Goal: Task Accomplishment & Management: Complete application form

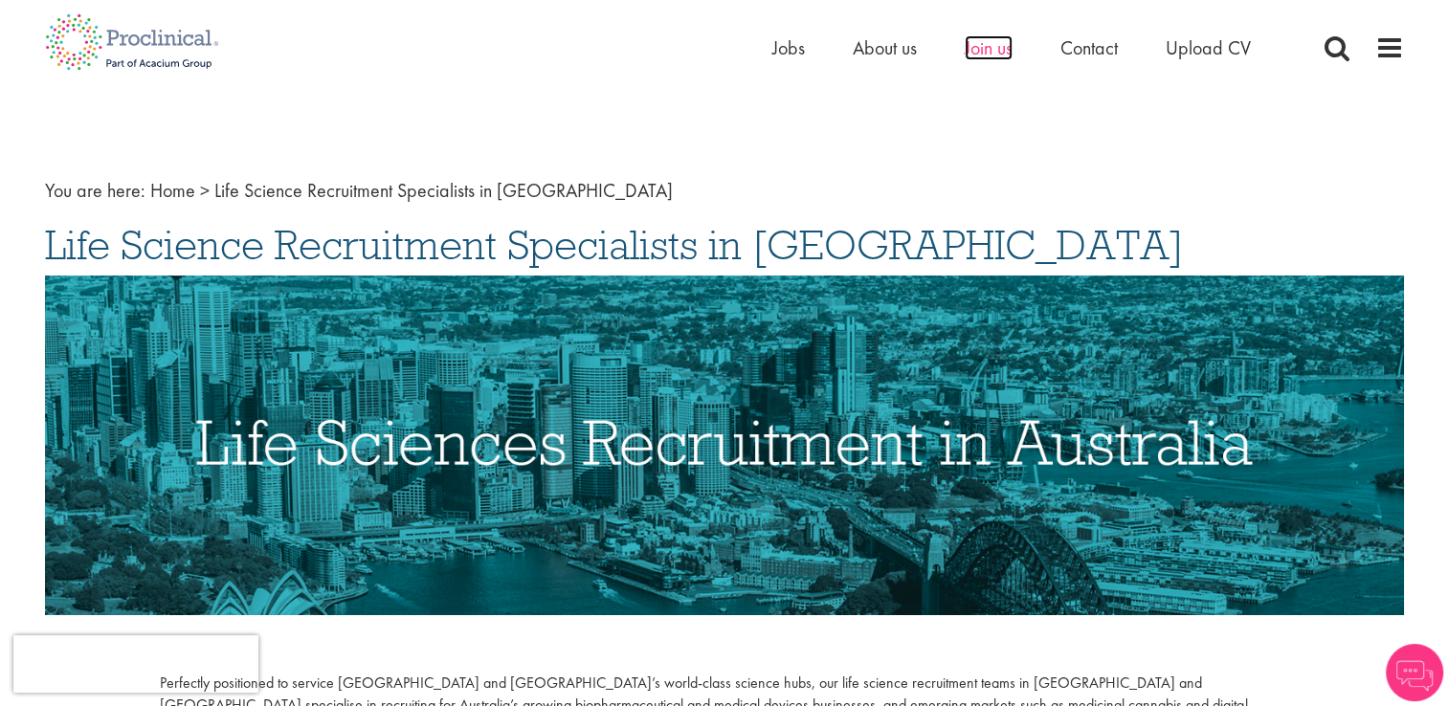
click at [989, 40] on span "Join us" at bounding box center [989, 47] width 48 height 25
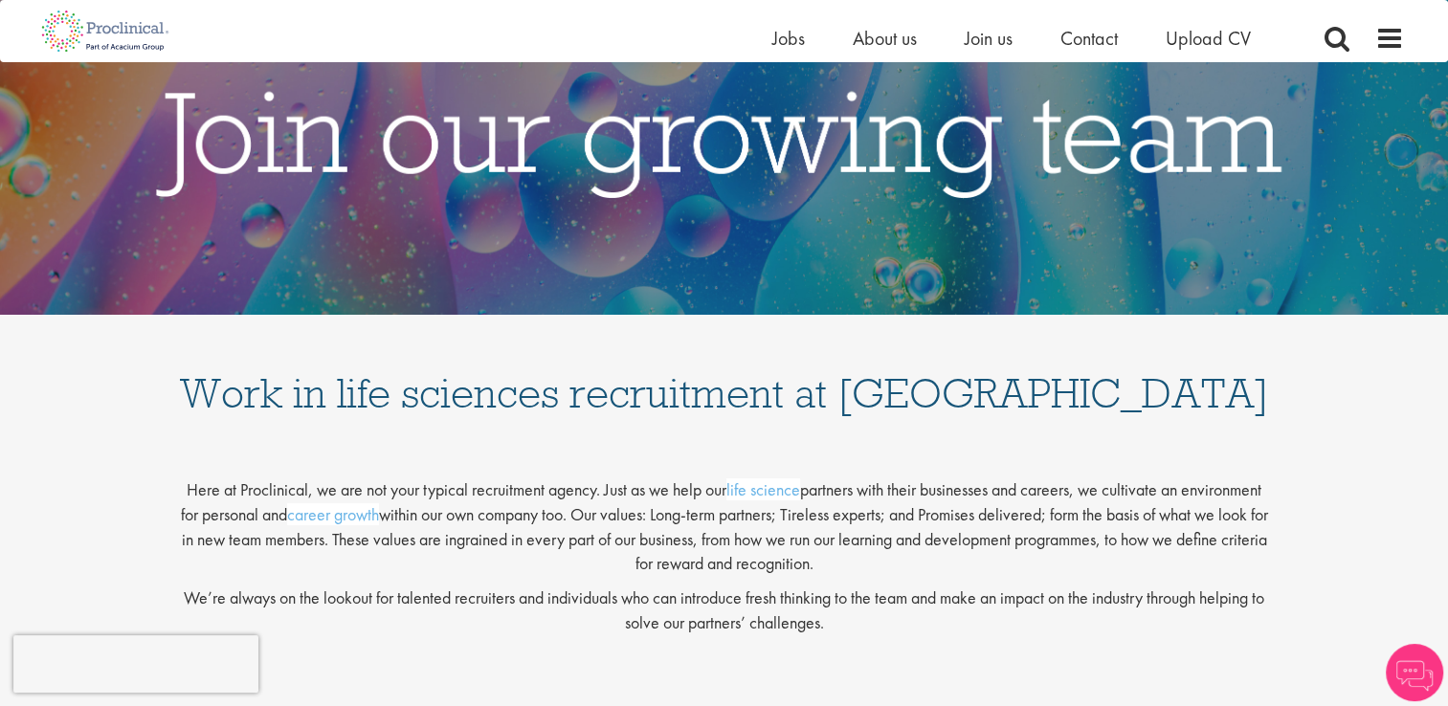
scroll to position [98, 0]
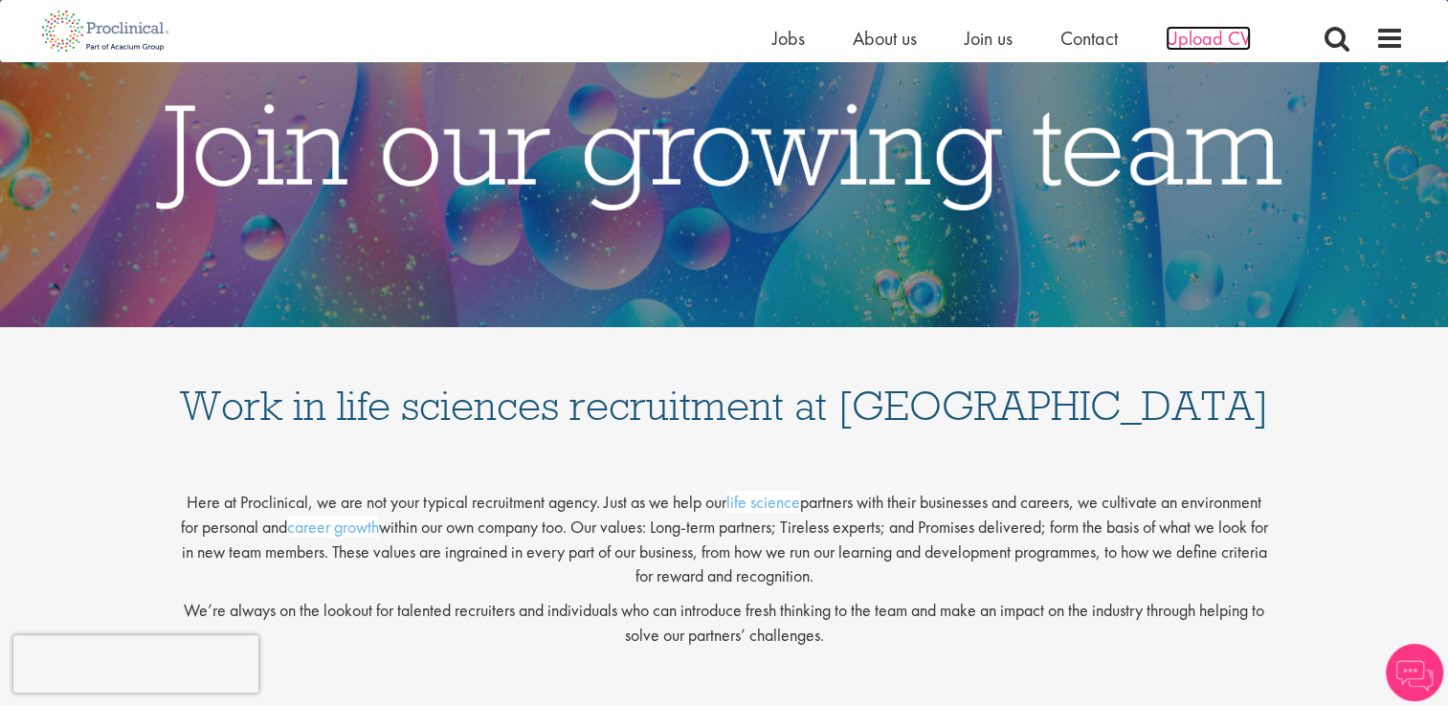
click at [1200, 48] on span "Upload CV" at bounding box center [1208, 38] width 85 height 25
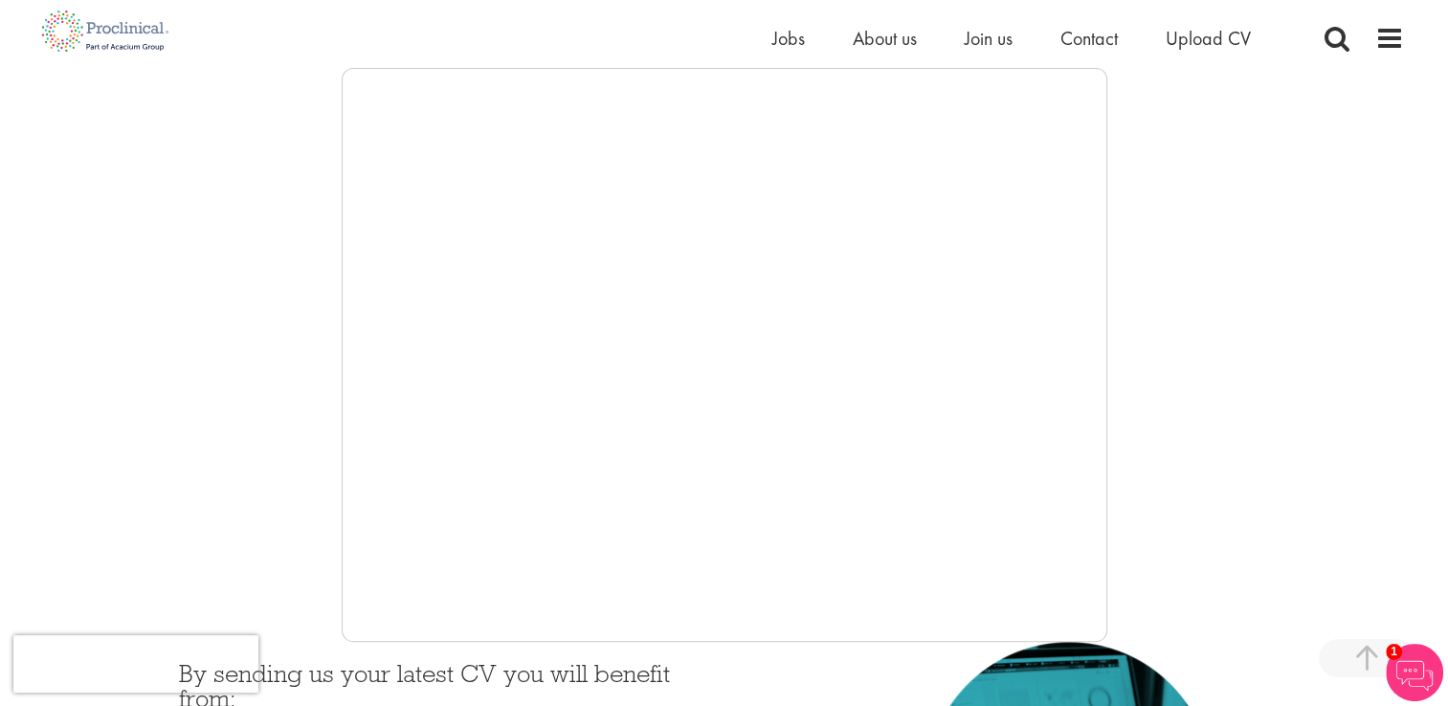
scroll to position [324, 0]
